Goal: Task Accomplishment & Management: Complete application form

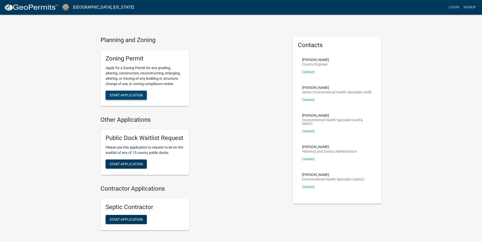
click at [130, 96] on span "Start Application" at bounding box center [126, 95] width 33 height 4
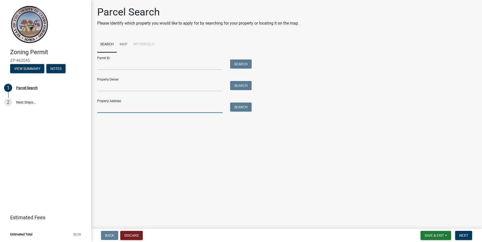
click at [132, 109] on input "Property Address:" at bounding box center [159, 107] width 125 height 10
click at [231, 108] on button "Search" at bounding box center [241, 106] width 22 height 9
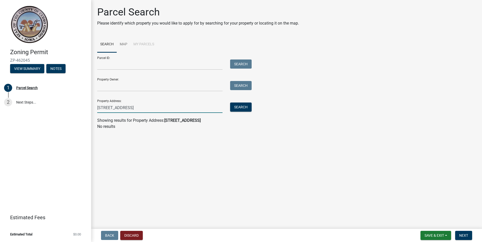
click at [190, 107] on input "3511 19th St sw" at bounding box center [159, 107] width 125 height 10
type input "3511 19th St SW Mason City, IA 50401"
click at [161, 87] on input "Property Owner:" at bounding box center [159, 86] width 125 height 10
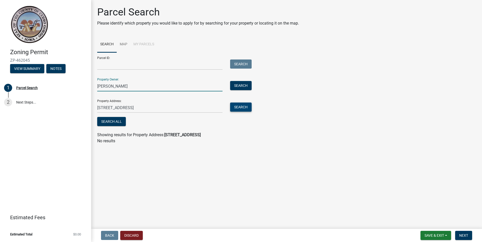
type input "Van Zomeren"
click at [236, 105] on button "Search" at bounding box center [241, 106] width 22 height 9
click at [241, 86] on button "Search" at bounding box center [241, 85] width 22 height 9
click at [144, 68] on input "Parcel ID:" at bounding box center [159, 64] width 125 height 10
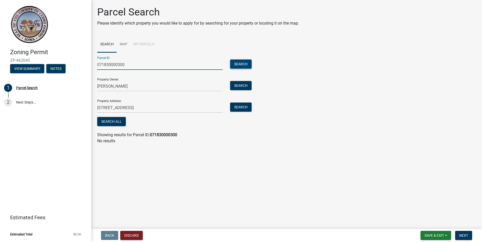
type input "071830000300"
click at [240, 66] on button "Search" at bounding box center [241, 63] width 22 height 9
click at [123, 122] on button "Search All" at bounding box center [111, 121] width 29 height 9
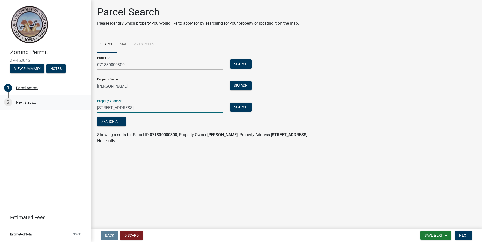
drag, startPoint x: 161, startPoint y: 107, endPoint x: 89, endPoint y: 105, distance: 71.9
click at [89, 106] on div "Zoning Permit ZP-462045 View Summary Notes 1 Parcel Search 2 Next Steps... Esti…" at bounding box center [241, 121] width 482 height 242
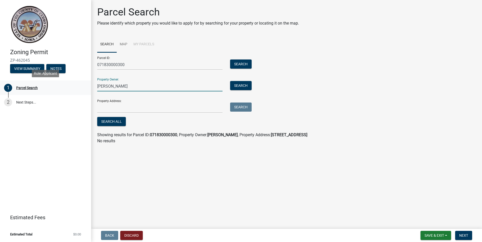
drag, startPoint x: 112, startPoint y: 85, endPoint x: 89, endPoint y: 87, distance: 22.8
click at [89, 87] on div "Zoning Permit ZP-462045 View Summary Notes 1 Parcel Search 2 Next Steps... Esti…" at bounding box center [241, 121] width 482 height 242
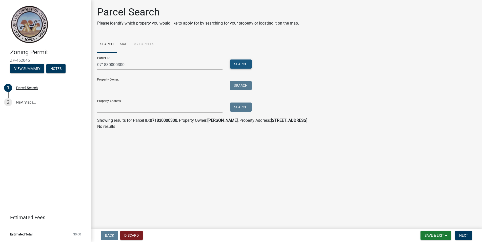
click at [234, 66] on button "Search" at bounding box center [241, 63] width 22 height 9
drag, startPoint x: 429, startPoint y: 238, endPoint x: 425, endPoint y: 237, distance: 3.3
click at [427, 238] on button "Save & Exit" at bounding box center [435, 235] width 31 height 9
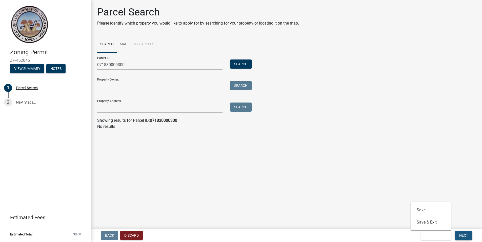
click at [464, 233] on span "Next" at bounding box center [463, 235] width 9 height 4
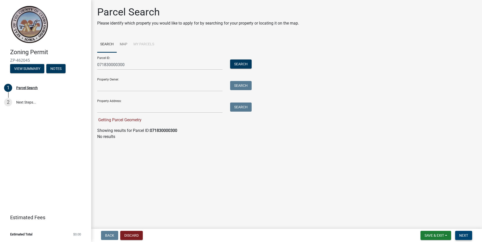
click at [462, 234] on span "Next" at bounding box center [463, 235] width 9 height 4
click at [241, 63] on button "Search" at bounding box center [241, 63] width 22 height 9
click at [123, 42] on link "Map" at bounding box center [124, 44] width 14 height 16
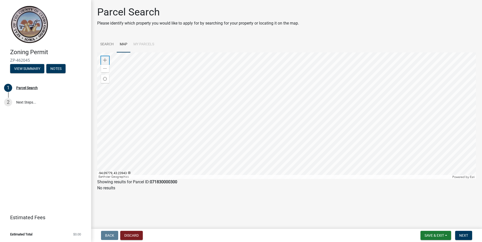
click at [107, 61] on div "Zoom in" at bounding box center [105, 60] width 8 height 8
click at [105, 67] on span at bounding box center [105, 69] width 4 height 4
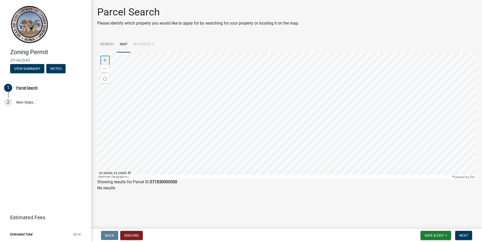
click at [105, 60] on span at bounding box center [105, 60] width 4 height 4
click at [104, 61] on span at bounding box center [105, 60] width 4 height 4
click at [102, 60] on div "Zoom in" at bounding box center [105, 60] width 8 height 8
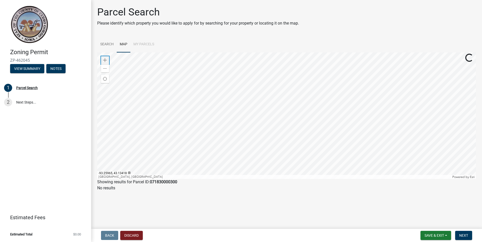
click at [104, 61] on span at bounding box center [105, 60] width 4 height 4
click at [465, 235] on span "Next" at bounding box center [463, 235] width 9 height 4
click at [459, 233] on button "Next" at bounding box center [463, 235] width 17 height 9
click at [461, 234] on span "Next" at bounding box center [463, 235] width 9 height 4
click at [470, 238] on button "Next" at bounding box center [463, 235] width 17 height 9
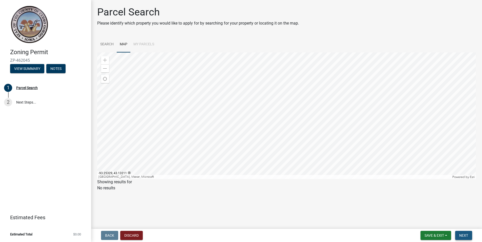
click at [461, 233] on button "Next" at bounding box center [463, 235] width 17 height 9
click at [453, 237] on form "Save & Exit Save Save & Exit Next" at bounding box center [446, 235] width 56 height 9
click at [441, 236] on span "Save & Exit" at bounding box center [433, 235] width 19 height 4
click at [434, 210] on button "Save" at bounding box center [430, 210] width 40 height 12
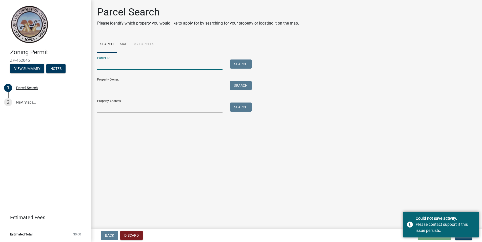
click at [186, 65] on input "Parcel ID:" at bounding box center [159, 64] width 125 height 10
click at [29, 89] on div "Parcel Search" at bounding box center [27, 88] width 22 height 4
click at [52, 70] on button "Notes" at bounding box center [55, 68] width 19 height 9
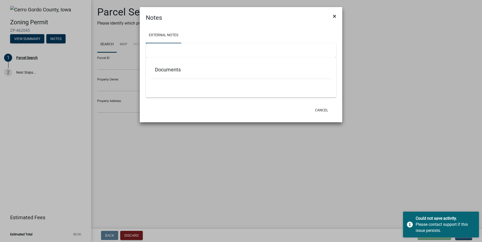
click at [334, 17] on span "×" at bounding box center [334, 16] width 3 height 7
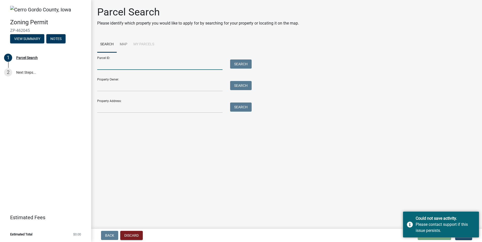
click at [183, 62] on input "Parcel ID:" at bounding box center [159, 64] width 125 height 10
click at [138, 67] on input "Parcel ID:" at bounding box center [159, 64] width 125 height 10
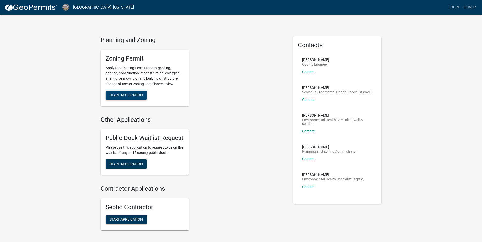
click at [136, 96] on span "Start Application" at bounding box center [126, 95] width 33 height 4
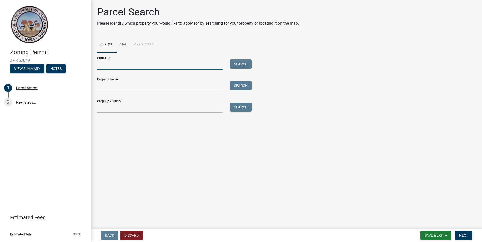
click at [142, 66] on input "Parcel ID:" at bounding box center [159, 64] width 125 height 10
type input "071830000300"
click at [247, 66] on button "Search" at bounding box center [241, 63] width 22 height 9
